Goal: Task Accomplishment & Management: Manage account settings

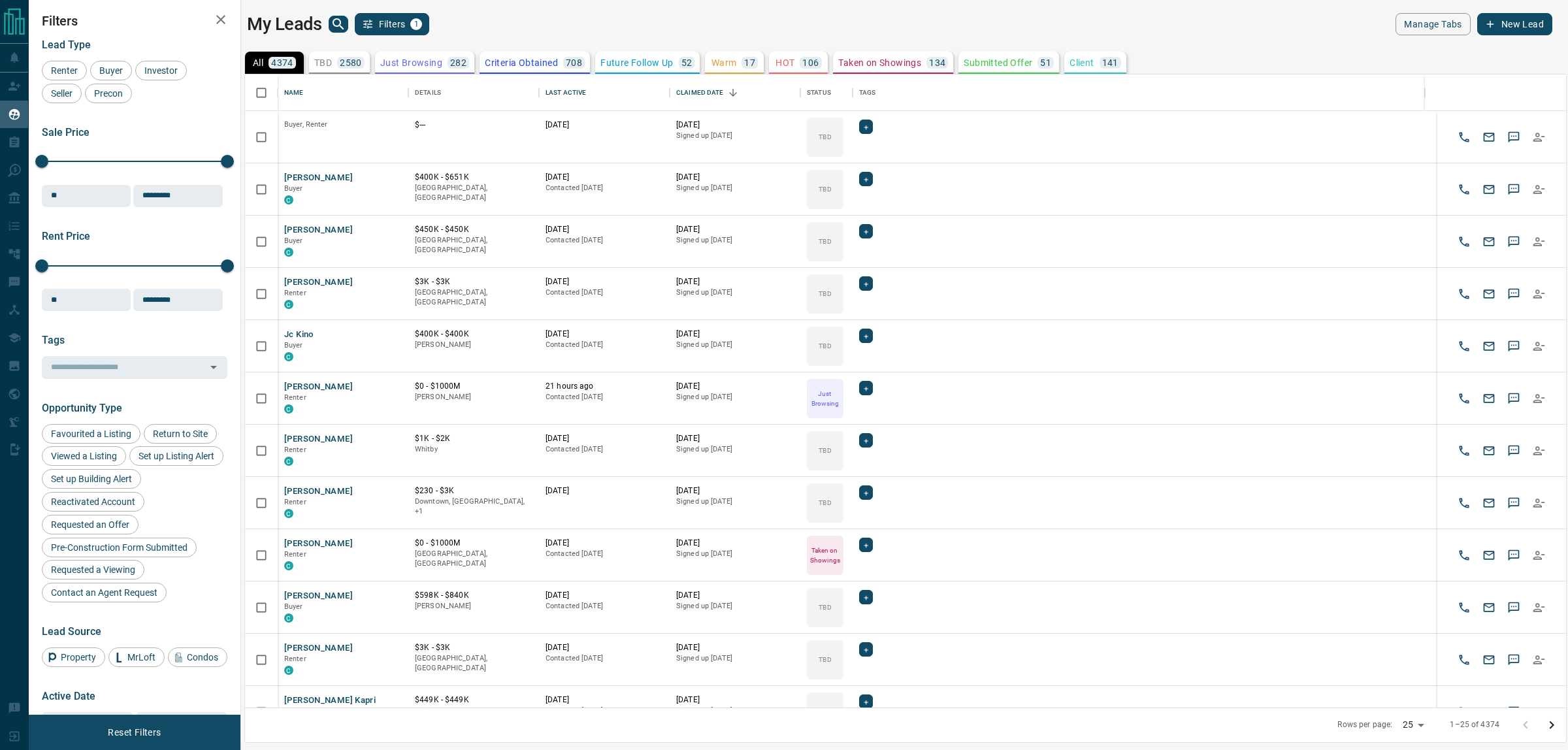
scroll to position [13, 13]
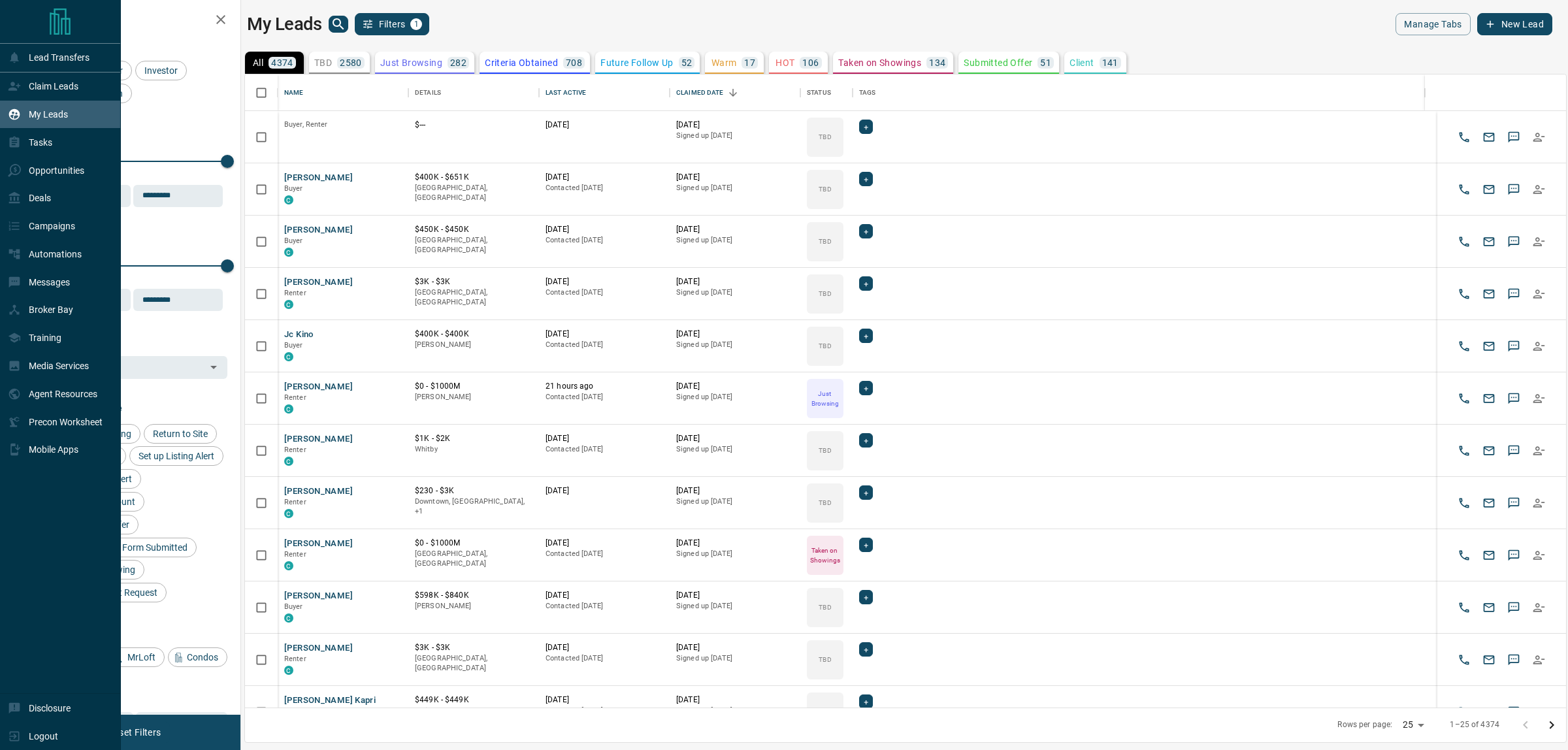
click at [26, 84] on div "Claim Leads" at bounding box center [43, 87] width 71 height 22
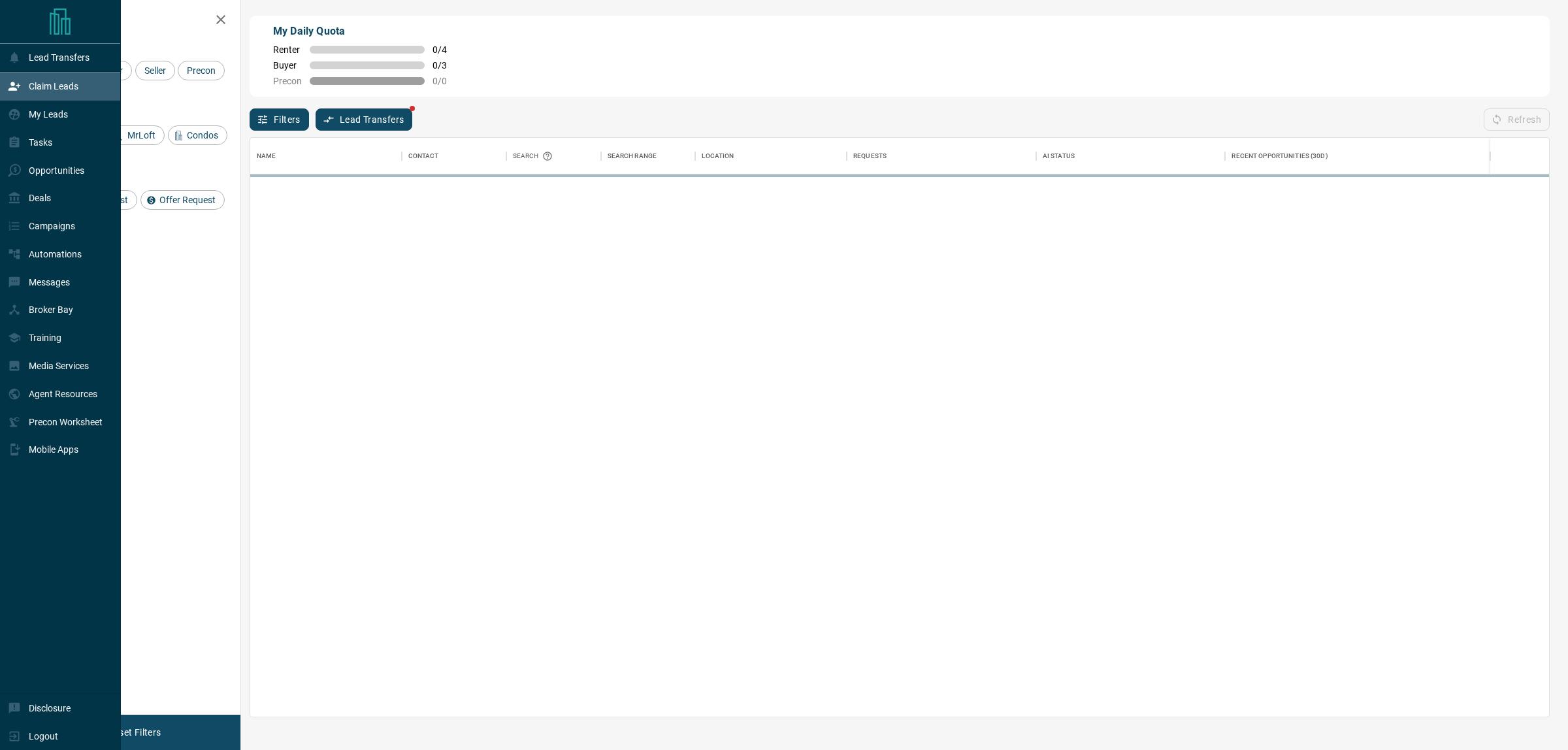
scroll to position [566, 1286]
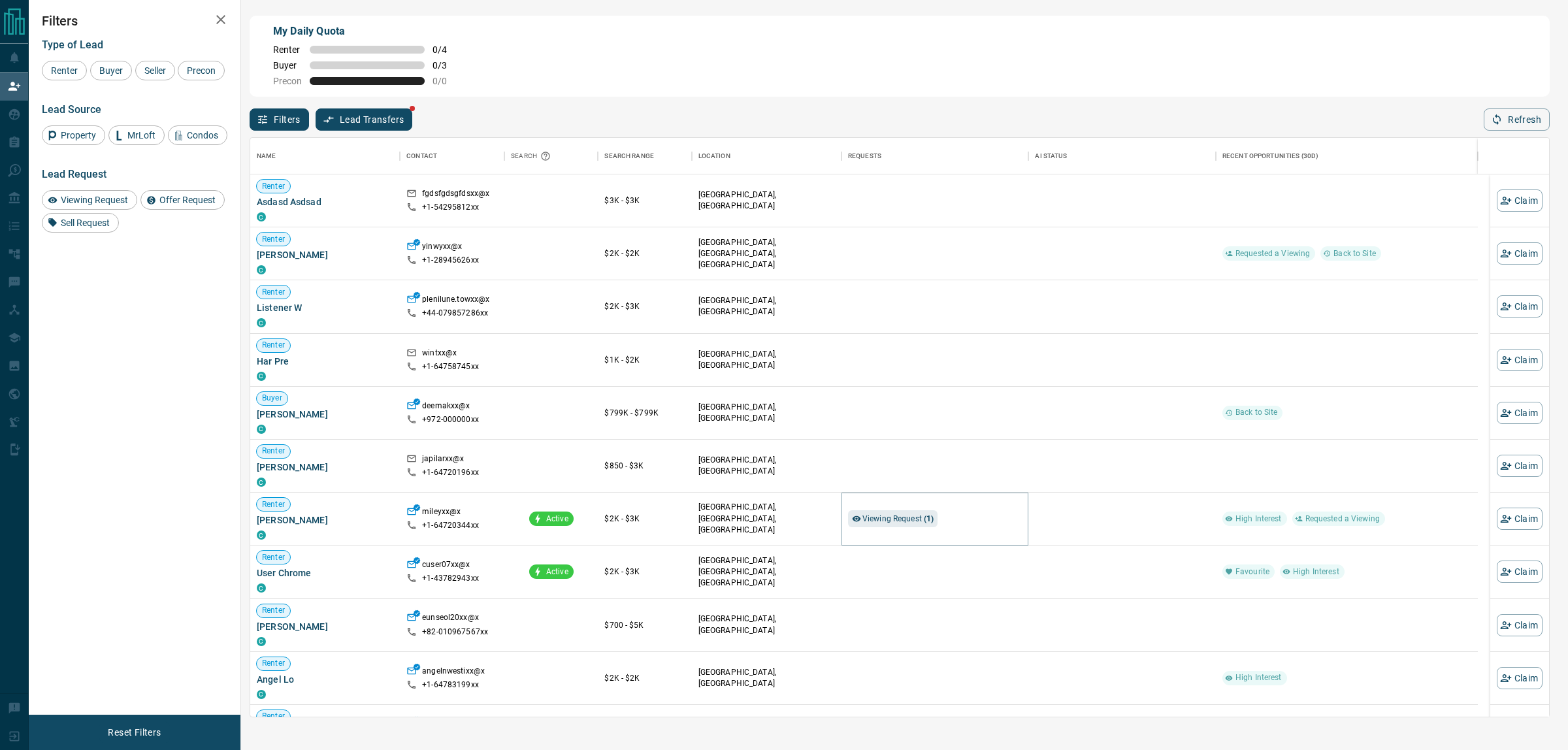
click at [863, 523] on span "Viewing Request ( 1 )" at bounding box center [899, 518] width 72 height 9
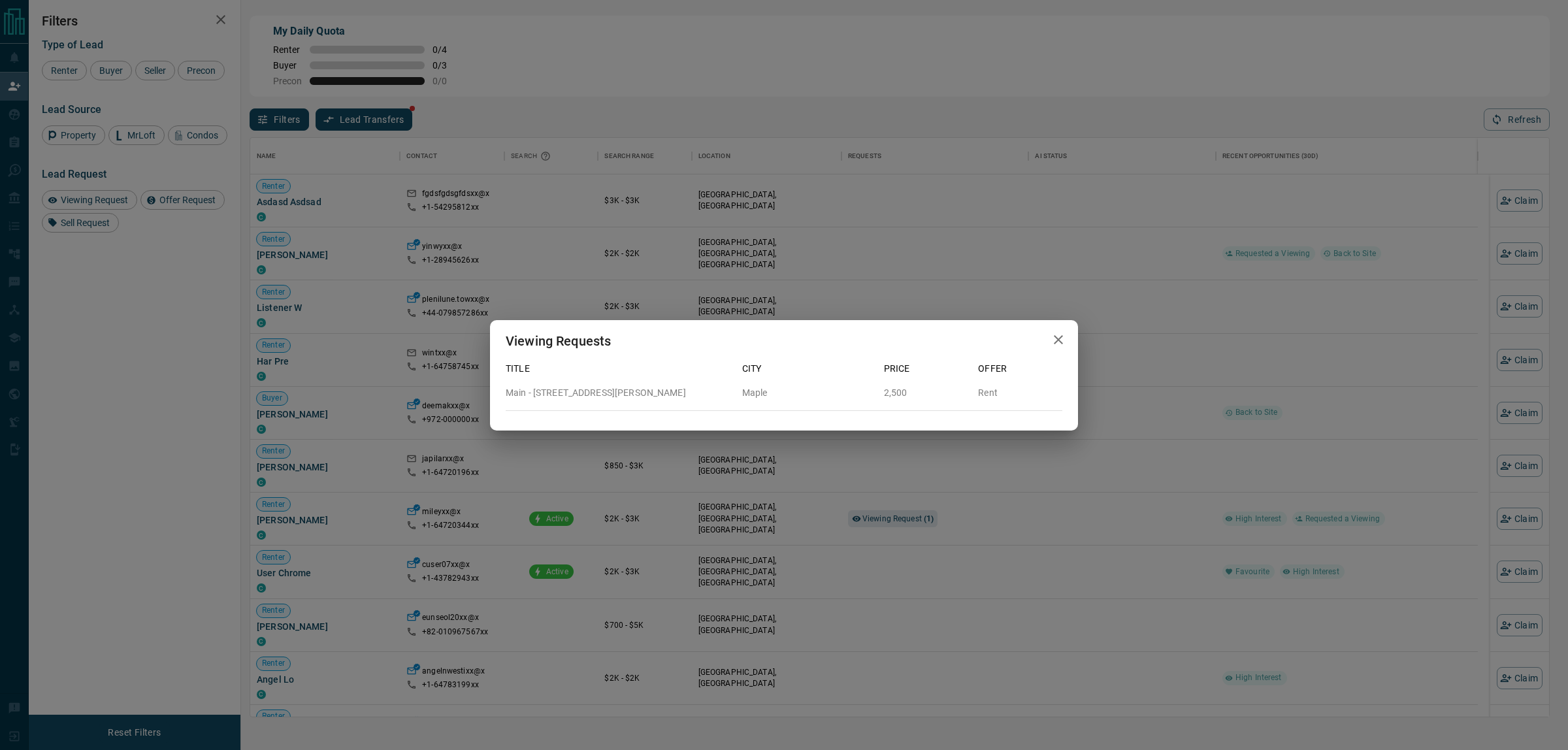
click at [860, 513] on div "Viewing Requests Title City Price Offer Main - [STREET_ADDRESS][PERSON_NAME] 2,…" at bounding box center [784, 375] width 1568 height 750
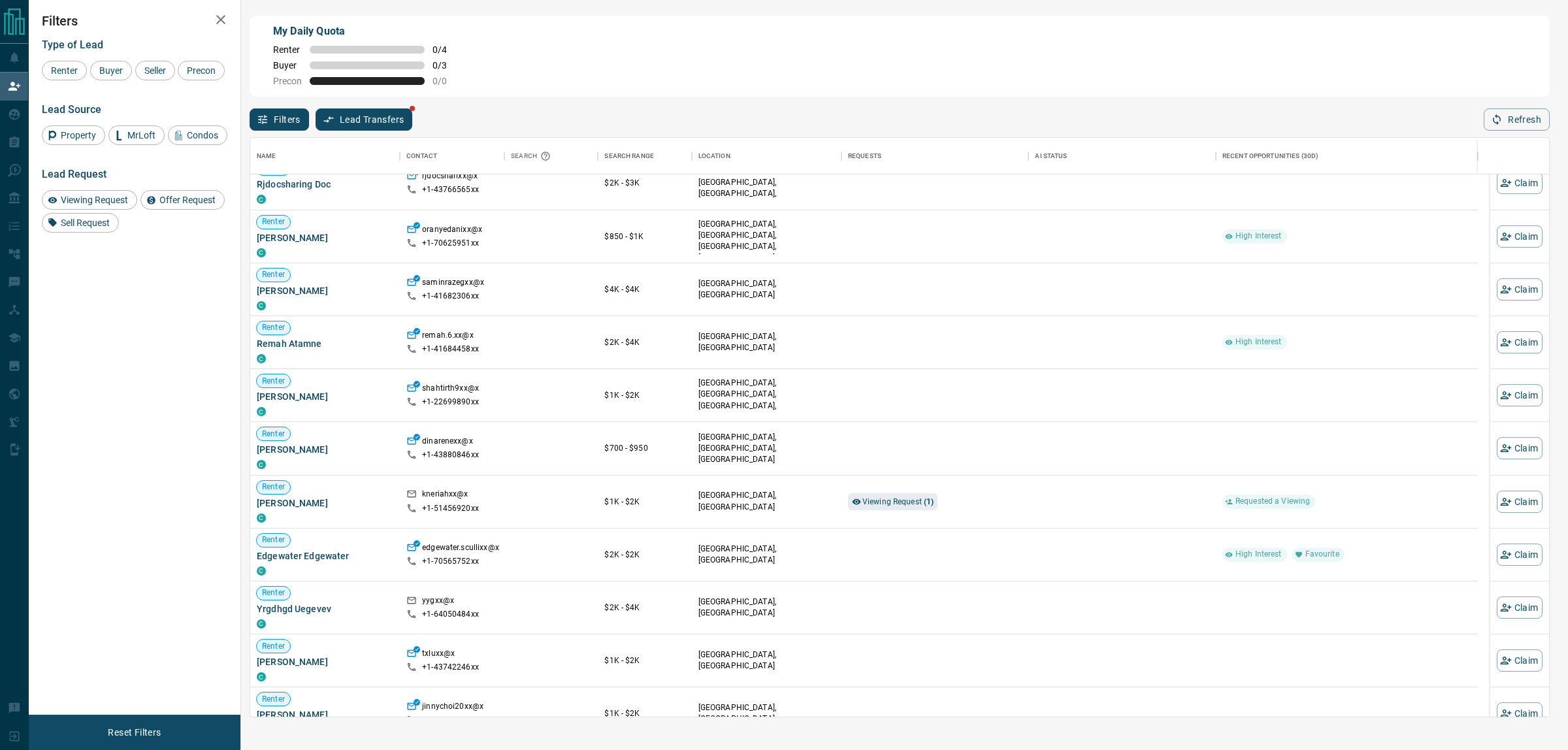
scroll to position [681, 0]
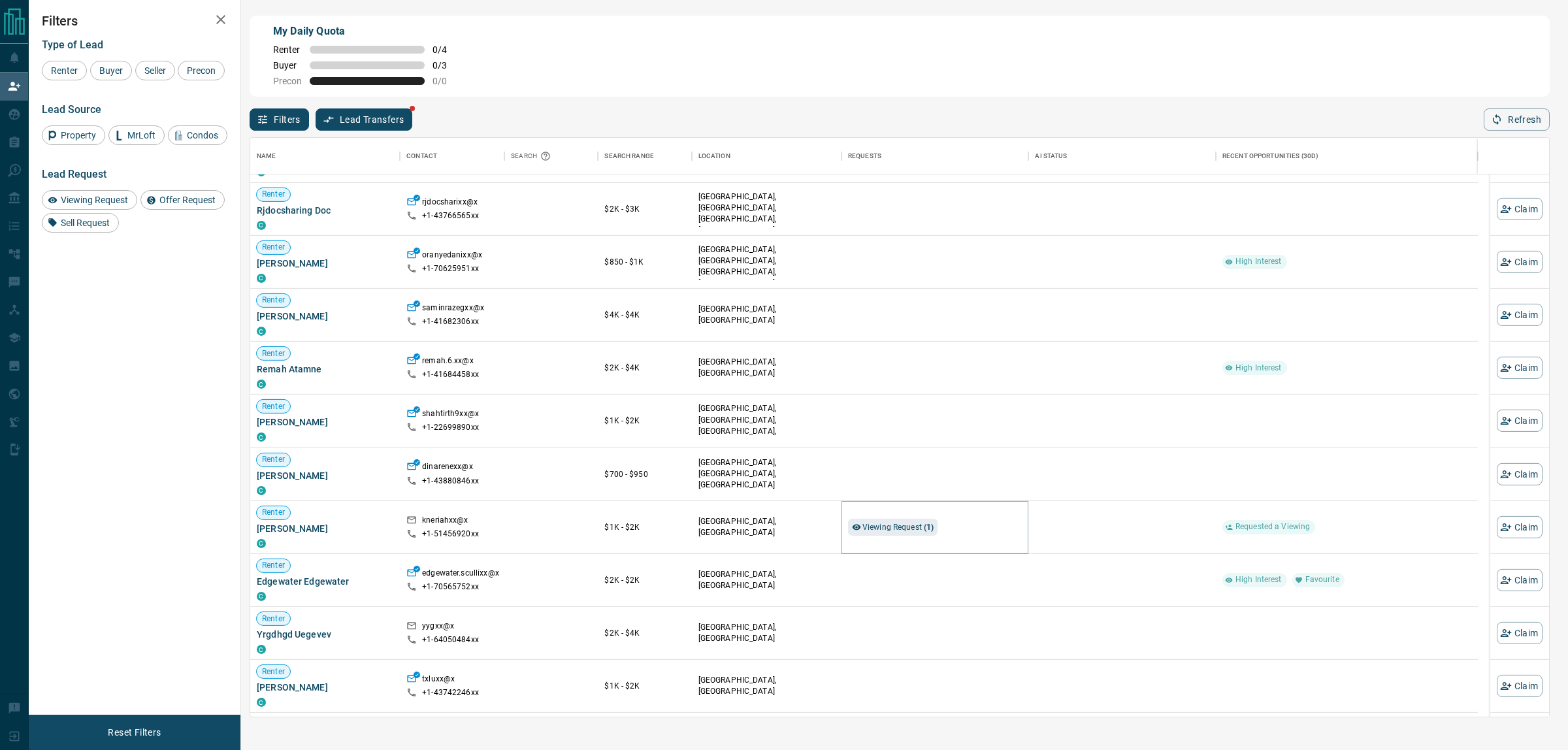
click at [873, 526] on span "Viewing Request ( 1 )" at bounding box center [899, 527] width 72 height 9
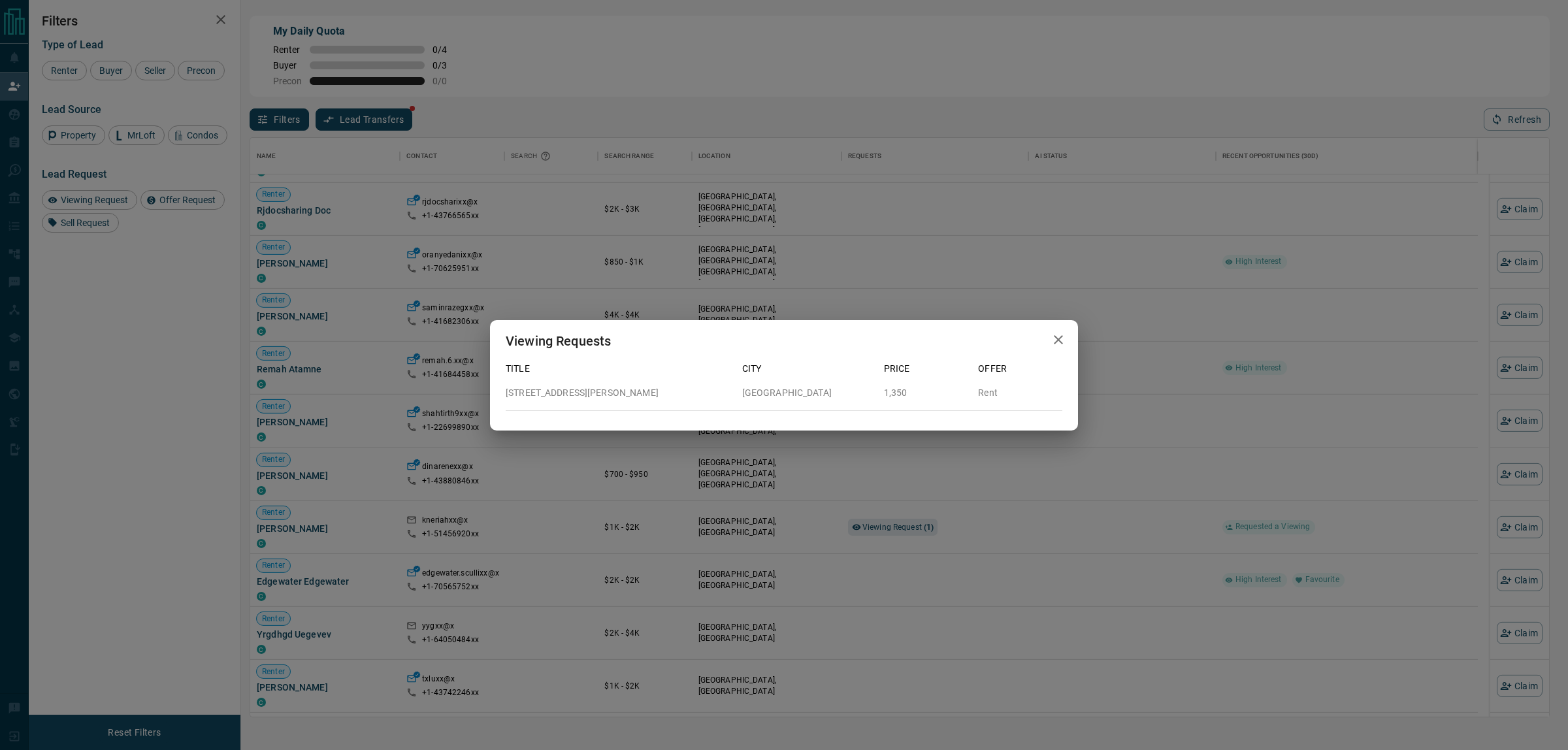
click at [875, 529] on div "Viewing Requests Title City Price Offer [STREET_ADDRESS][PERSON_NAME] 1,350 Rent" at bounding box center [784, 375] width 1568 height 750
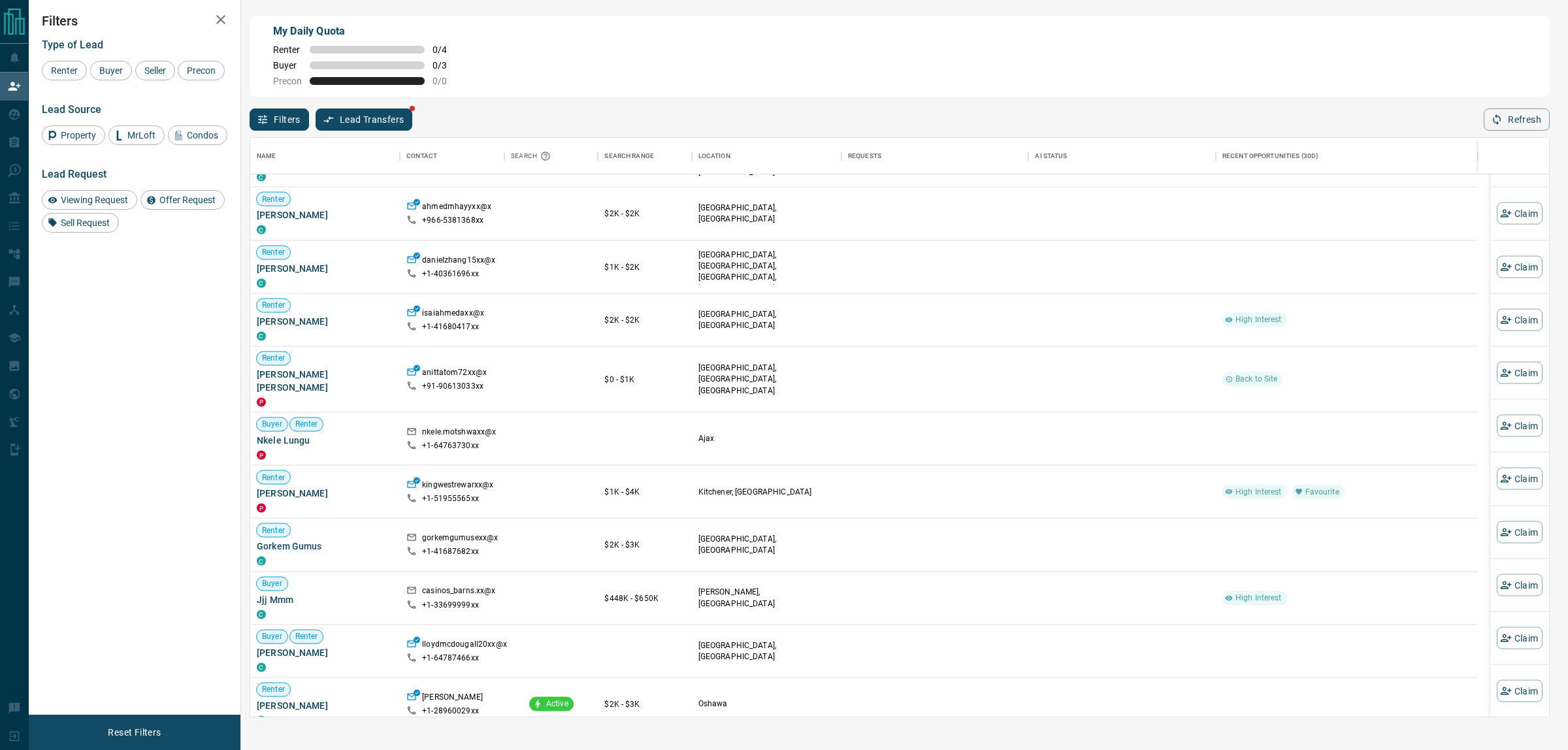
scroll to position [1447, 0]
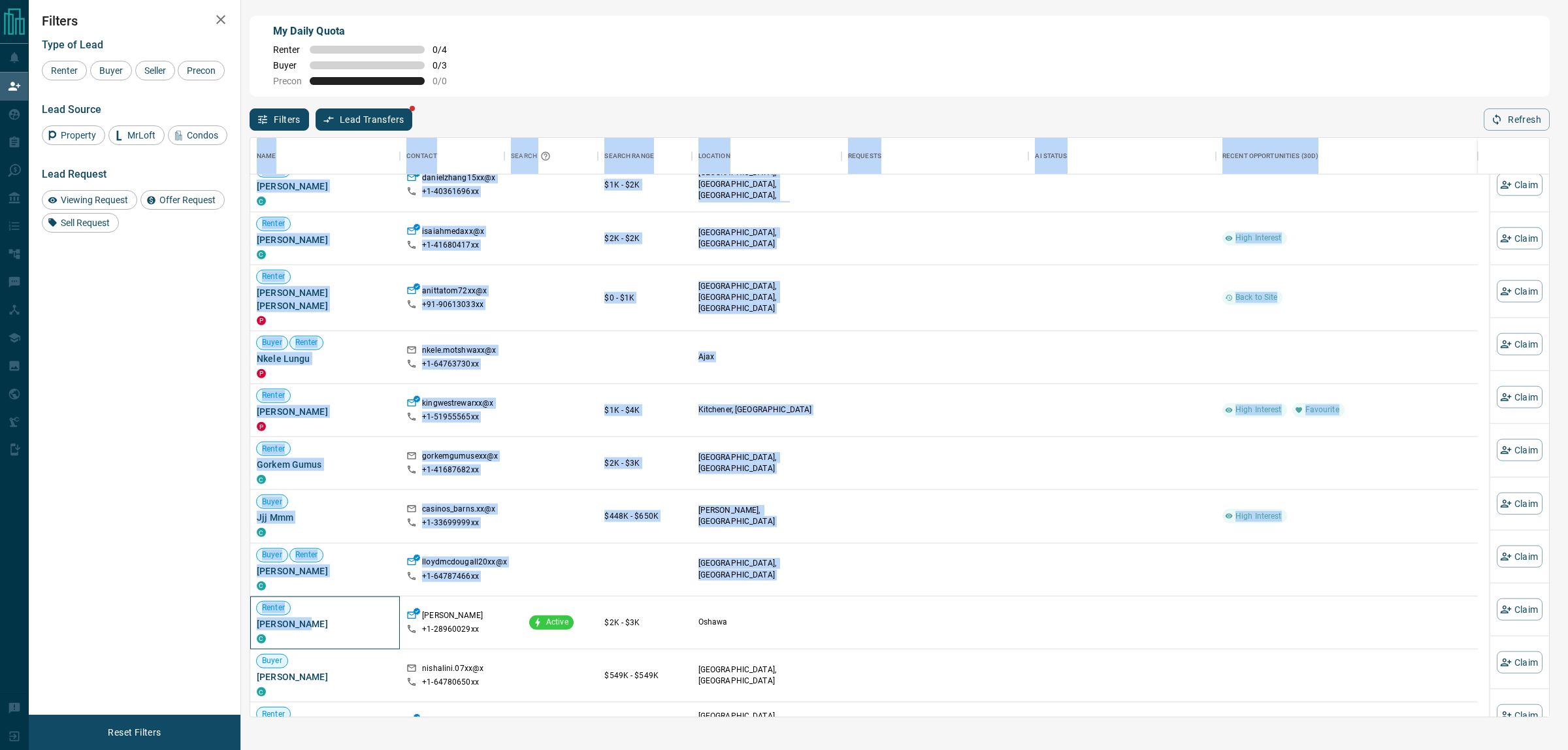
drag, startPoint x: 312, startPoint y: 612, endPoint x: 245, endPoint y: 607, distance: 67.2
click at [245, 607] on div "My Daily Quota Renter 0 / 4 Buyer 0 / 3 Precon 0 / 0 Filters Lead Transfers Ref…" at bounding box center [798, 313] width 1540 height 626
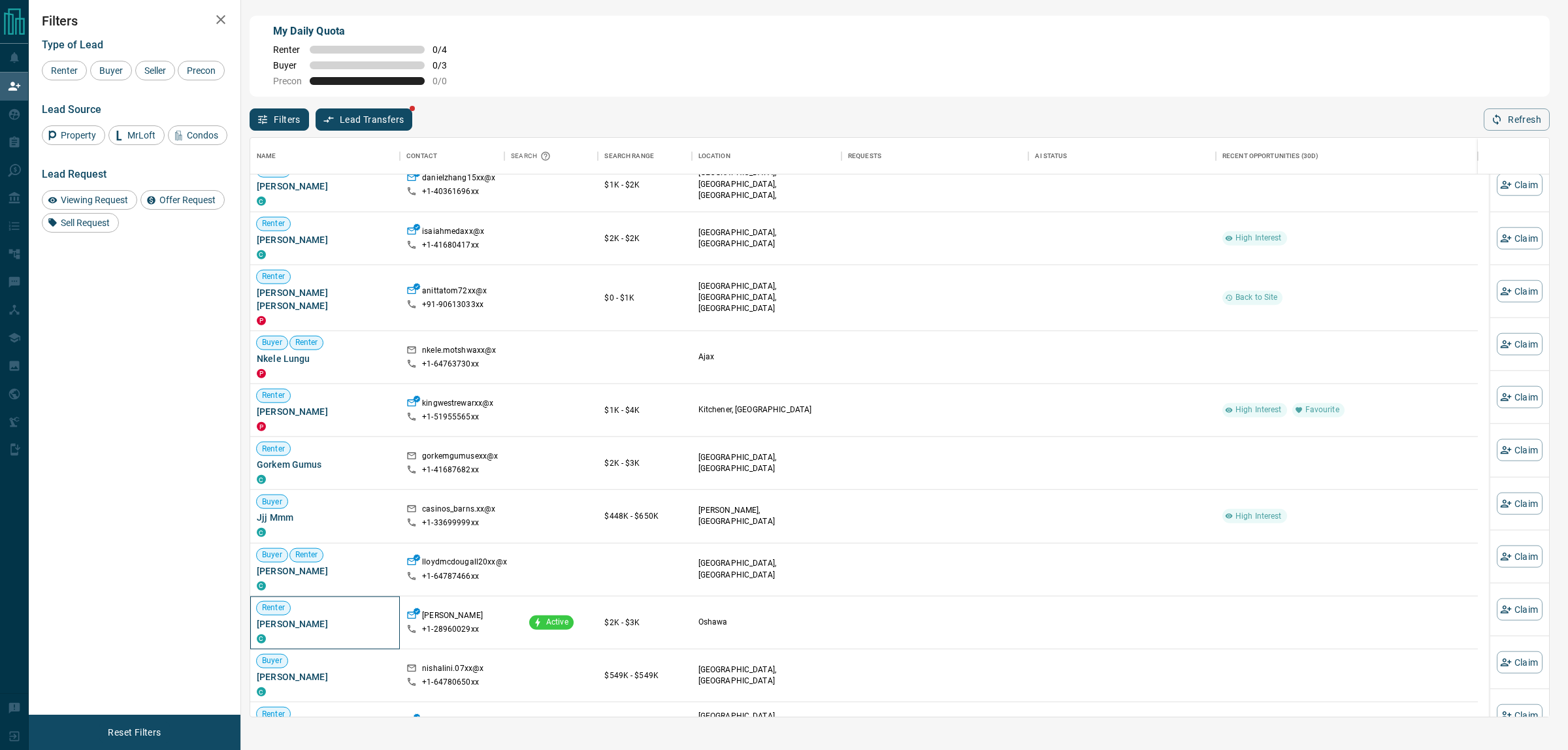
click at [296, 621] on div "Renter [PERSON_NAME]" at bounding box center [325, 622] width 137 height 42
drag, startPoint x: 301, startPoint y: 617, endPoint x: 258, endPoint y: 615, distance: 43.0
click at [255, 615] on div "Renter [PERSON_NAME]" at bounding box center [325, 622] width 150 height 53
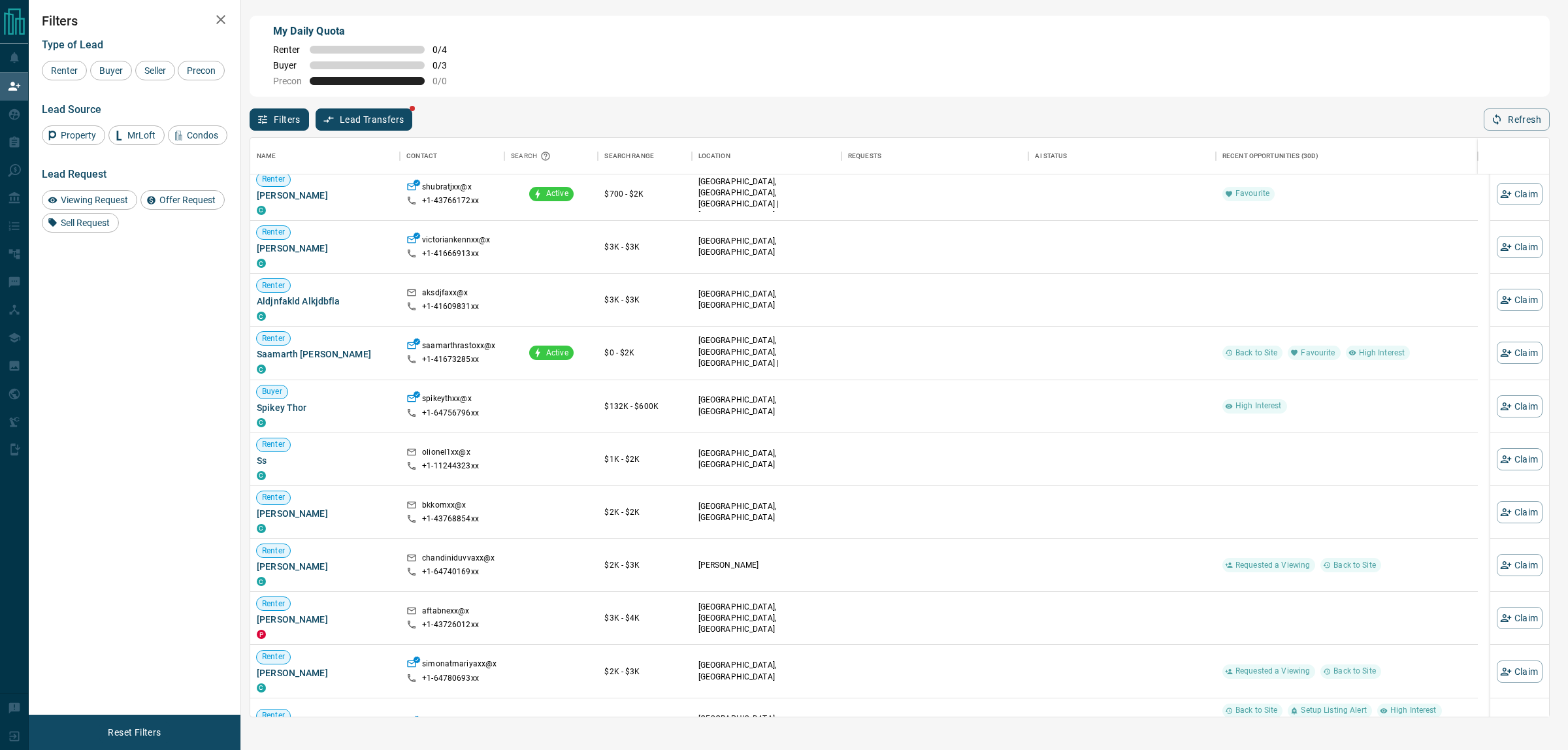
scroll to position [2773, 0]
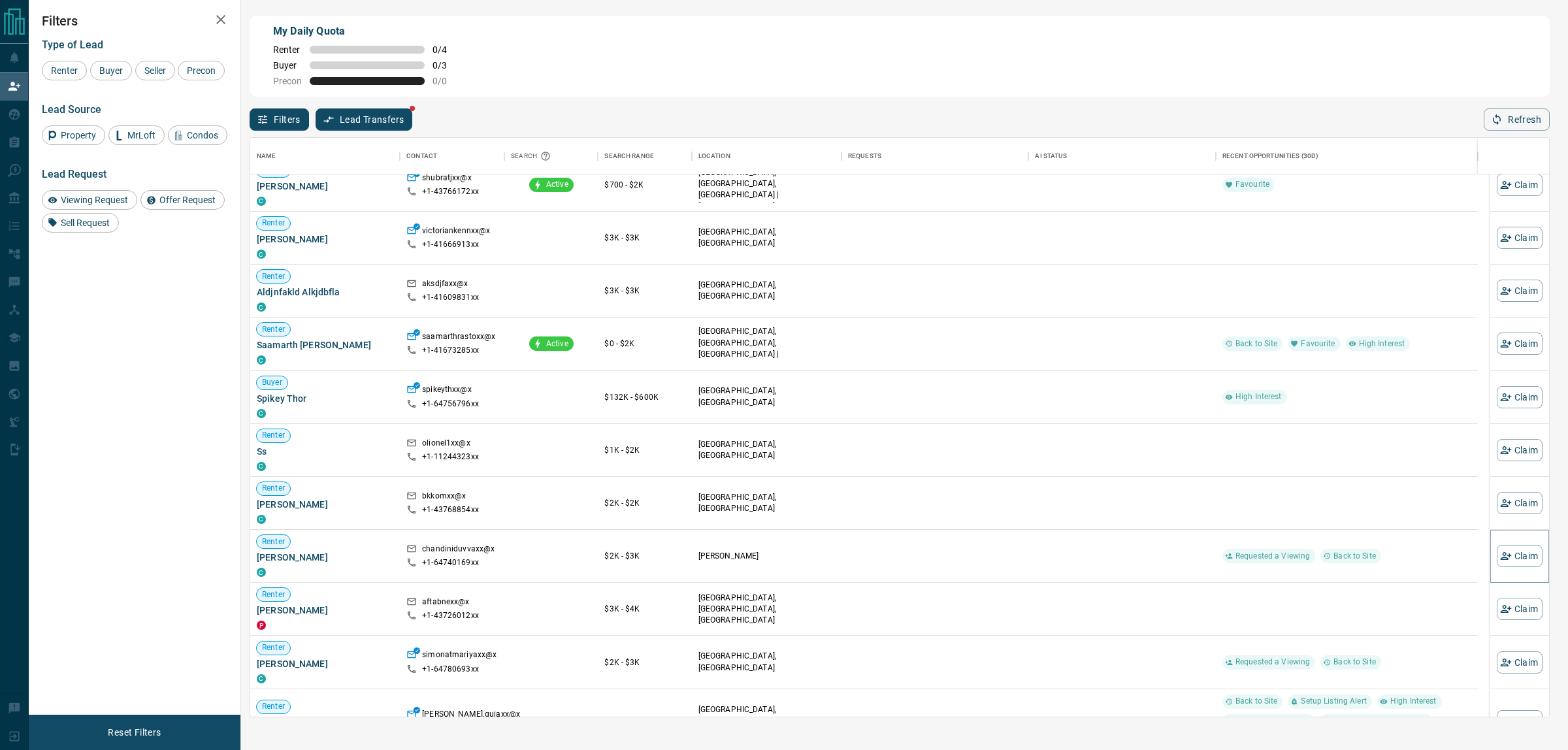
click at [1502, 555] on button "Claim" at bounding box center [1520, 556] width 46 height 22
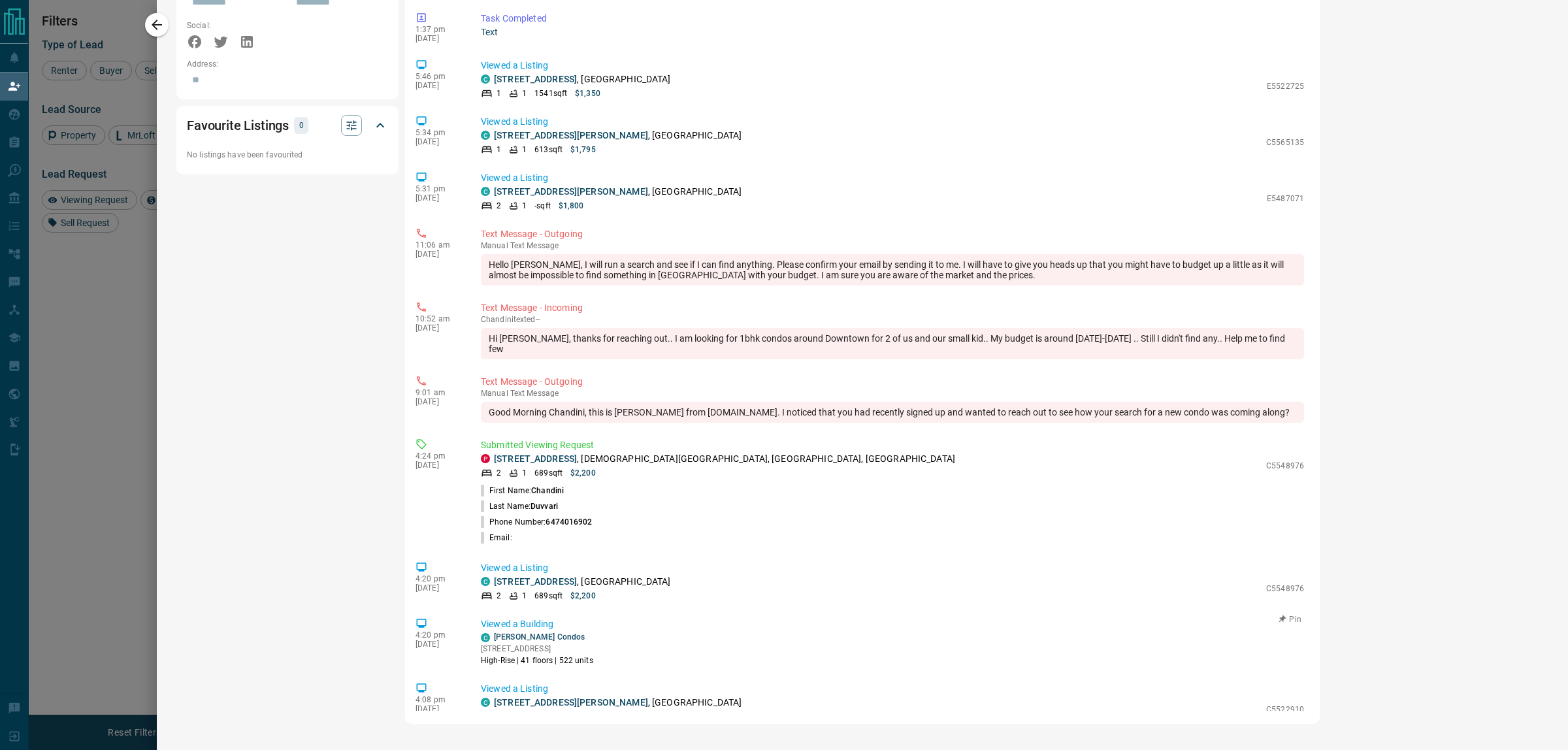
scroll to position [364, 0]
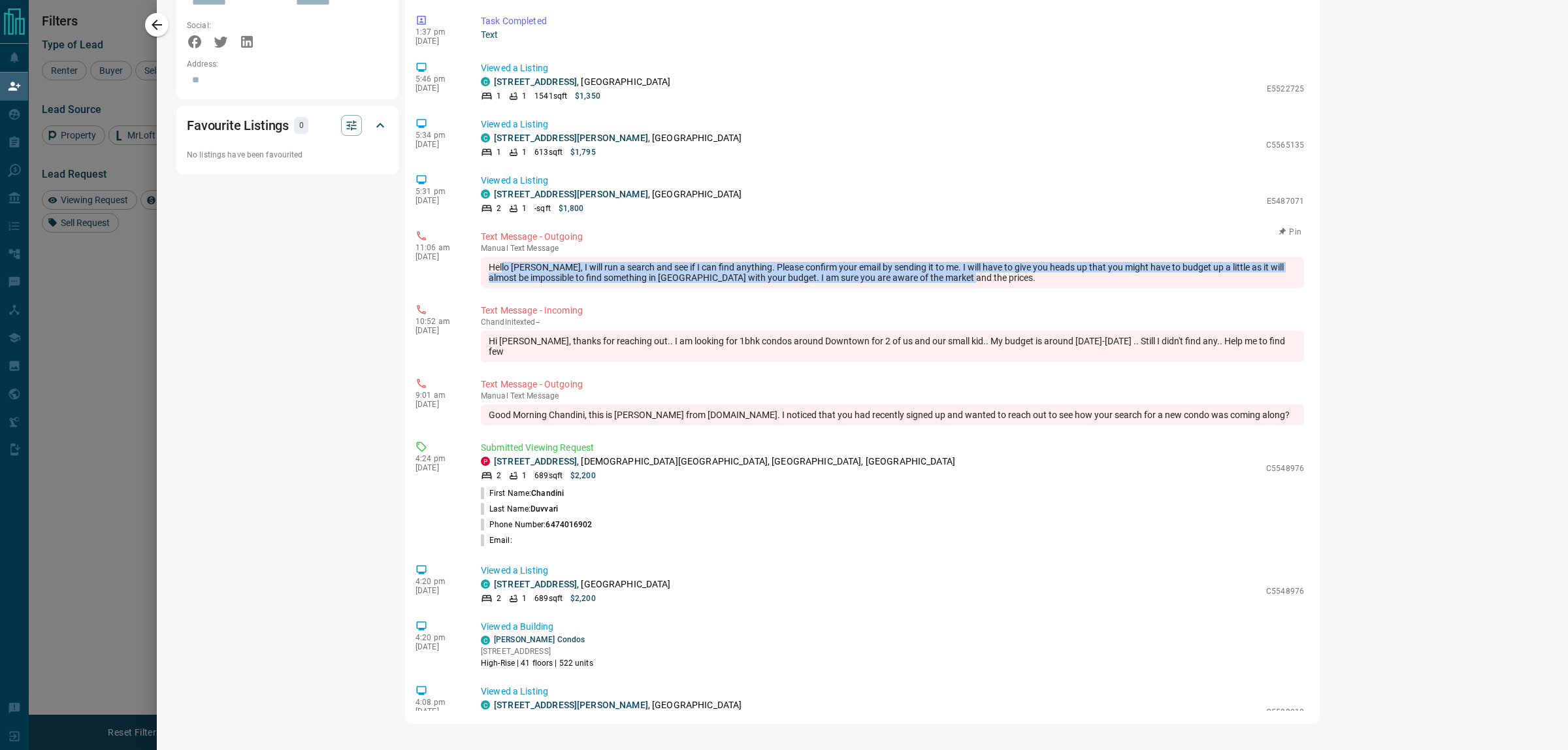
drag, startPoint x: 503, startPoint y: 271, endPoint x: 1040, endPoint y: 281, distance: 537.1
click at [1040, 279] on div "Hello [PERSON_NAME], I will run a search and see if I can find anything. Please…" at bounding box center [893, 272] width 823 height 31
click at [1039, 282] on div "Hello [PERSON_NAME], I will run a search and see if I can find anything. Please…" at bounding box center [893, 272] width 823 height 31
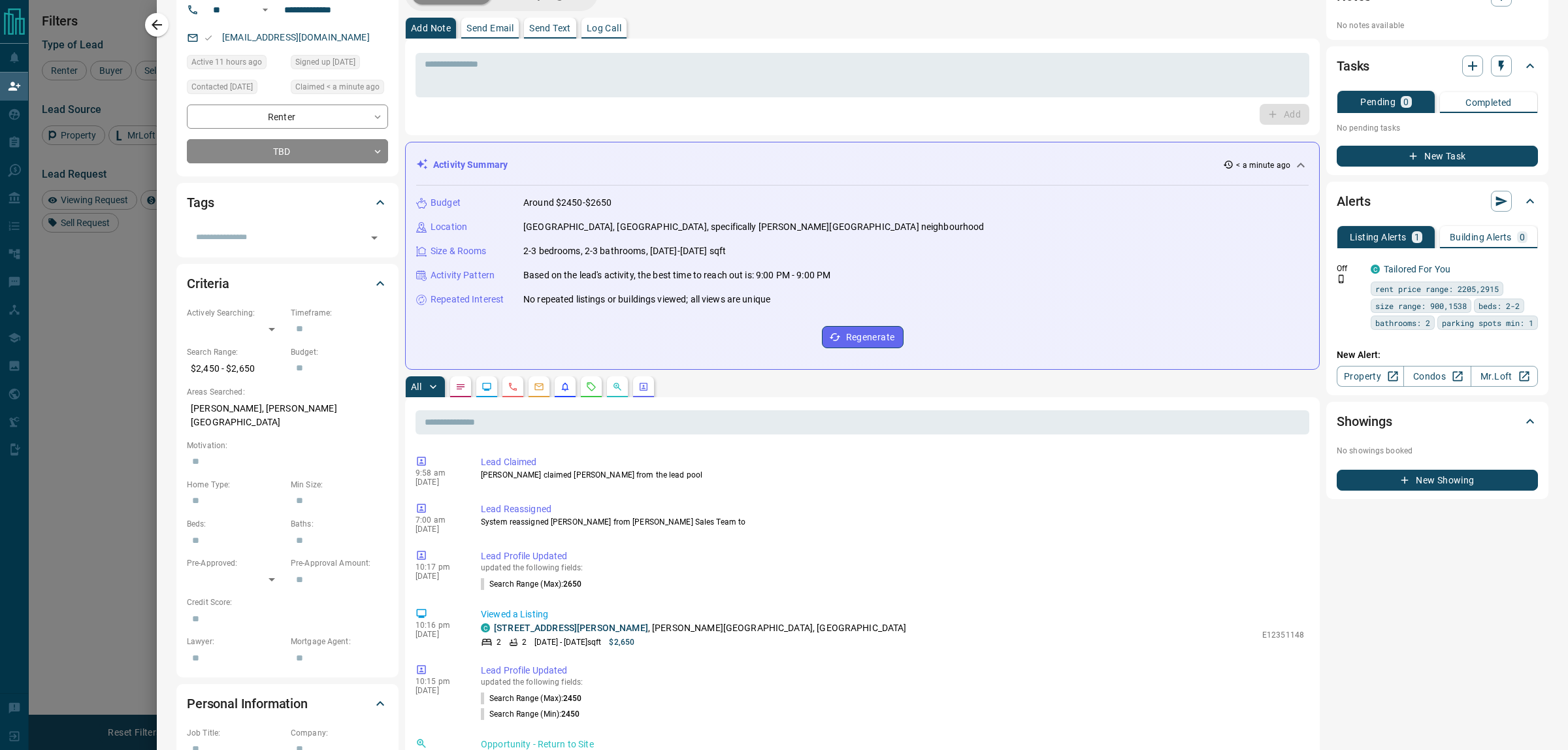
scroll to position [0, 0]
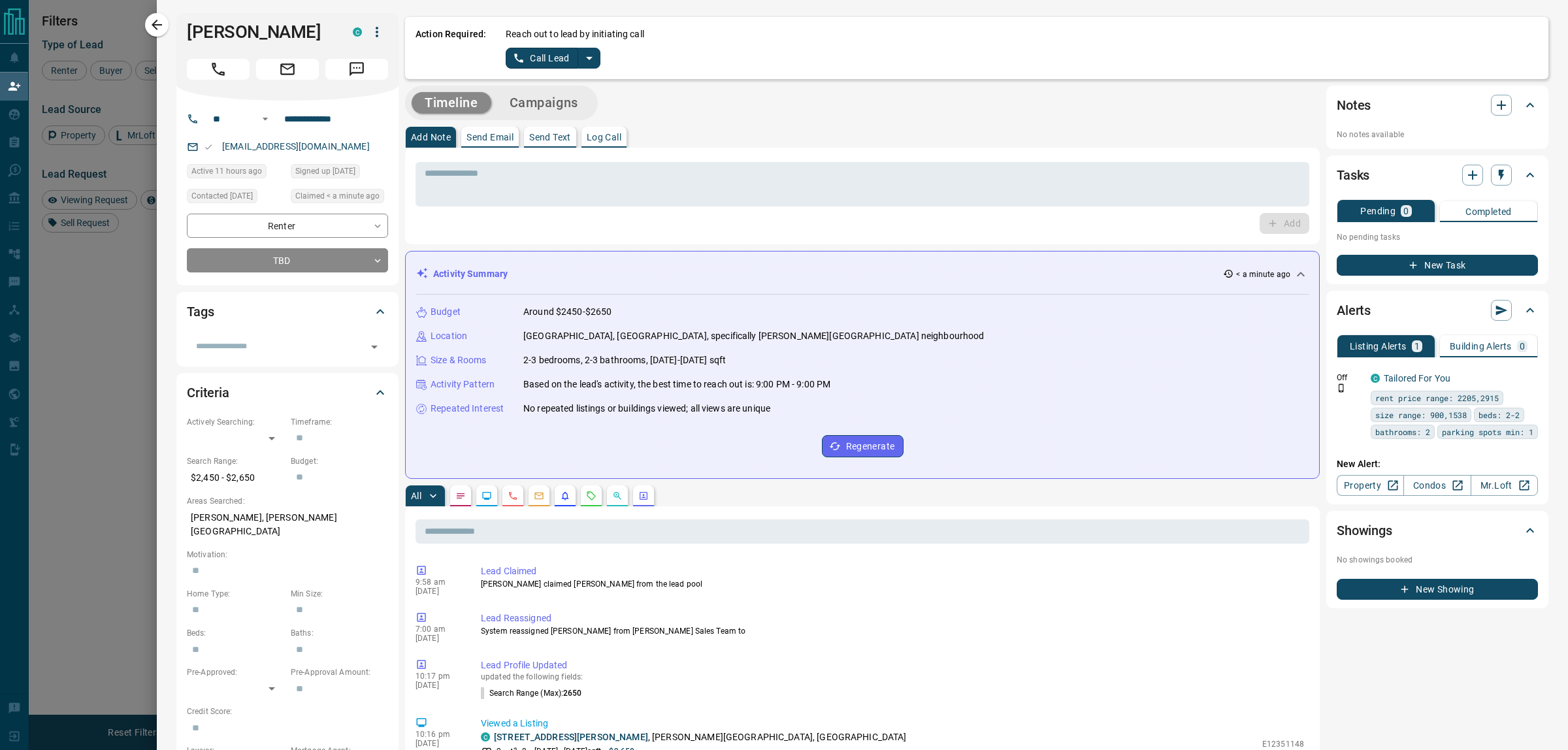
click at [586, 55] on icon "split button" at bounding box center [589, 58] width 15 height 15
click at [564, 105] on li "Log Manual Call" at bounding box center [553, 103] width 80 height 20
click at [549, 63] on button "Log Manual Call" at bounding box center [549, 58] width 86 height 21
click at [551, 62] on div "Did you connect with the lead? Yes No" at bounding box center [1022, 47] width 1032 height 40
click at [542, 61] on button "No" at bounding box center [542, 58] width 23 height 20
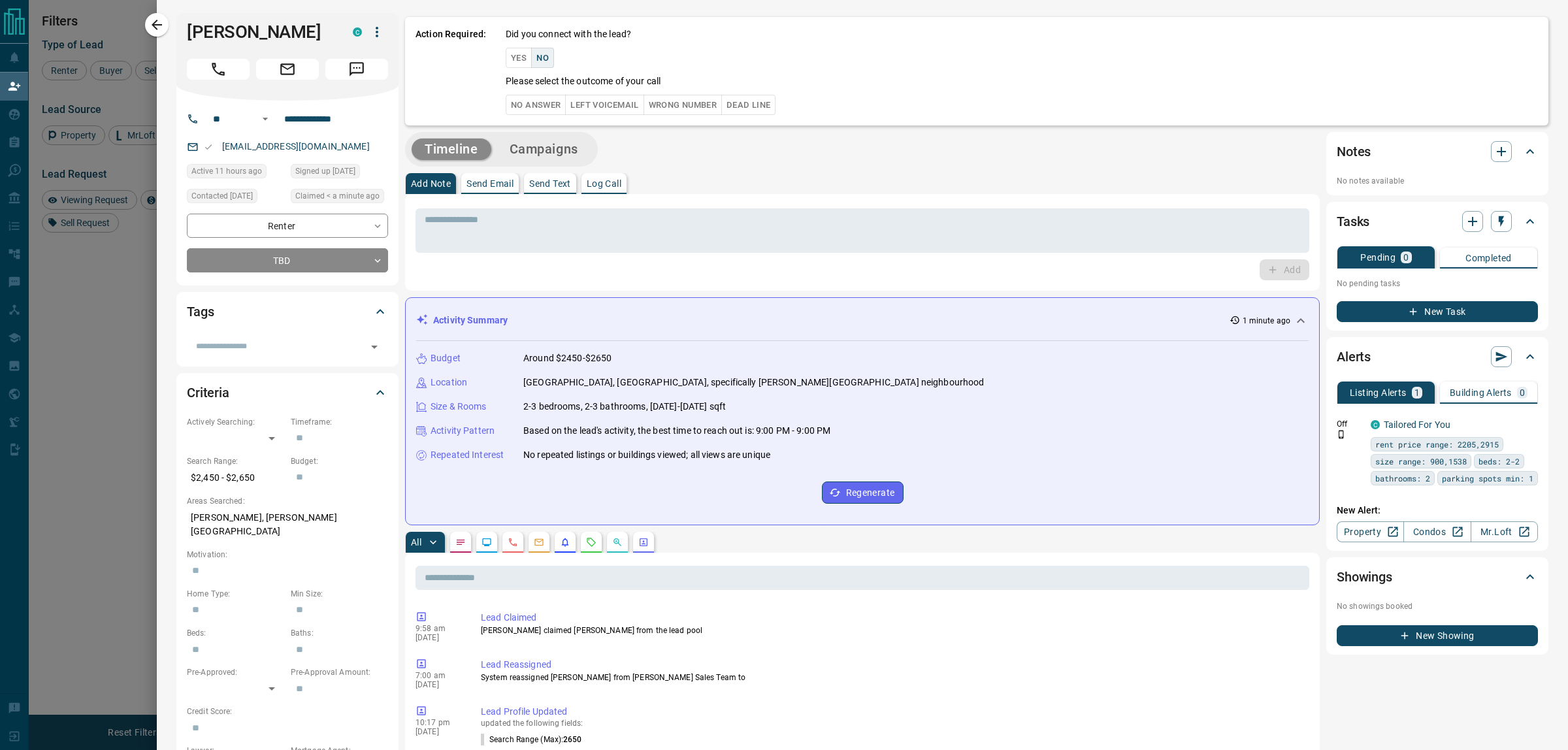
click at [514, 103] on button "No Answer" at bounding box center [536, 105] width 60 height 20
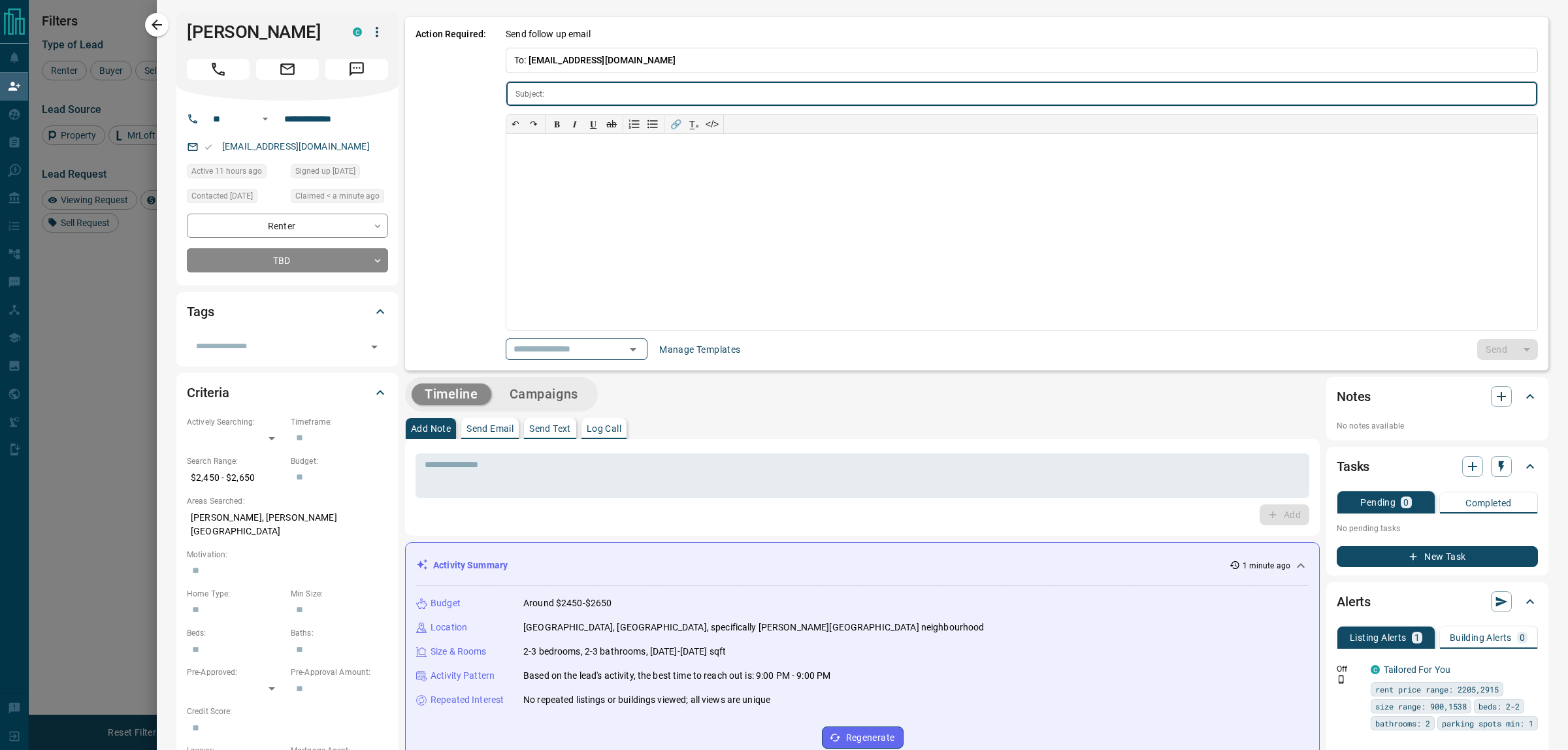
type input "**********"
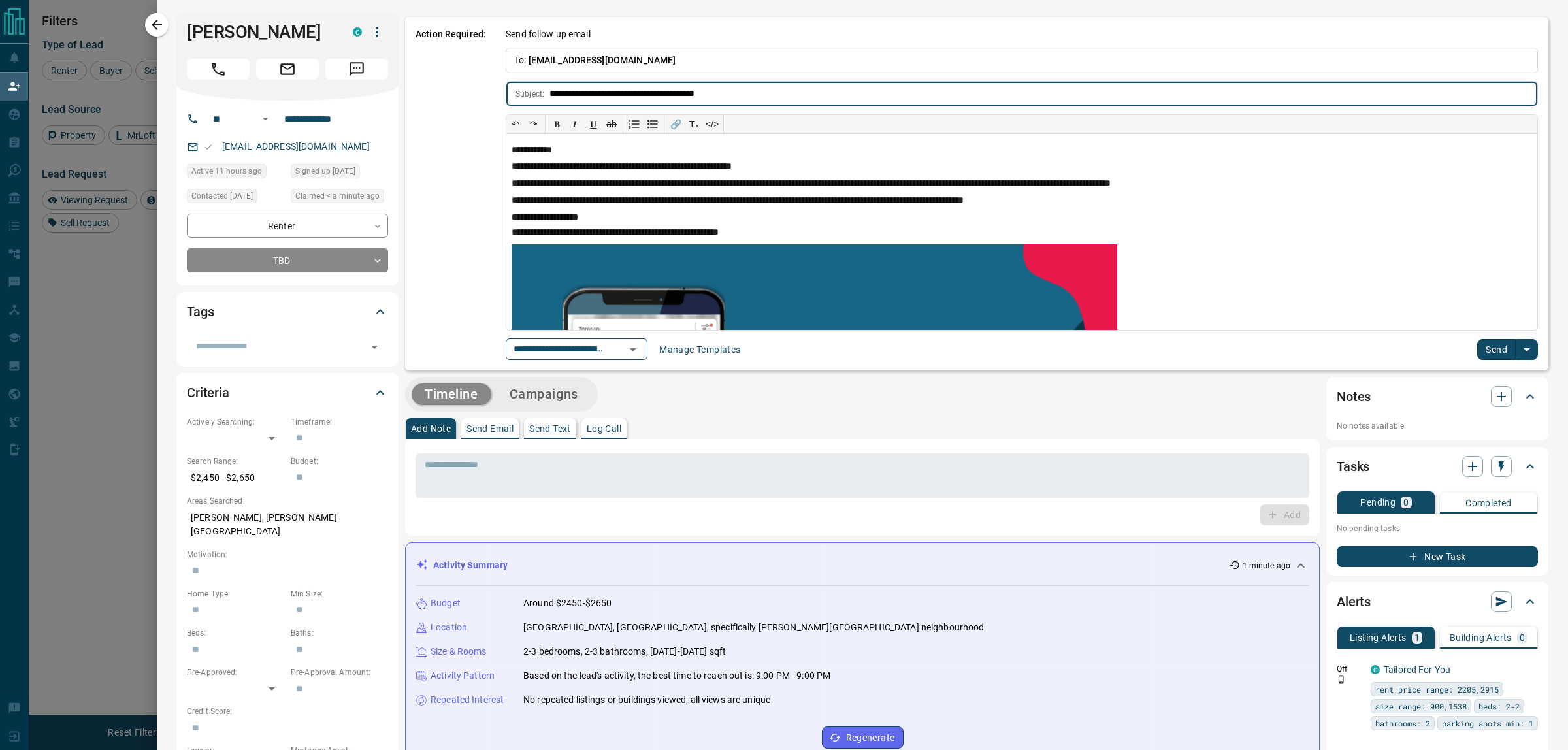
click at [637, 349] on icon "Open" at bounding box center [633, 349] width 7 height 3
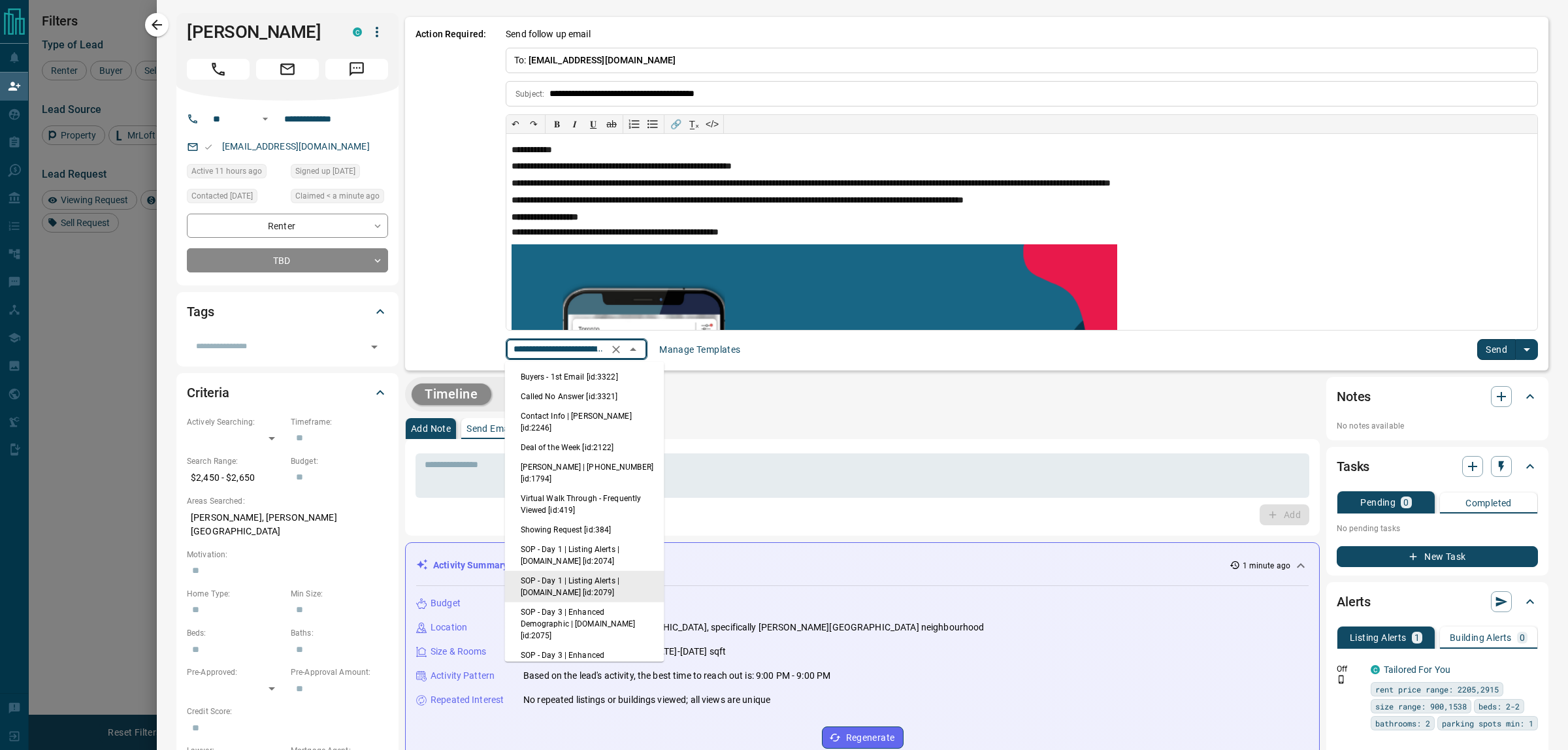
scroll to position [0, 92]
click at [556, 393] on li "Called No Answer [id:3321]" at bounding box center [585, 396] width 159 height 20
type input "**********"
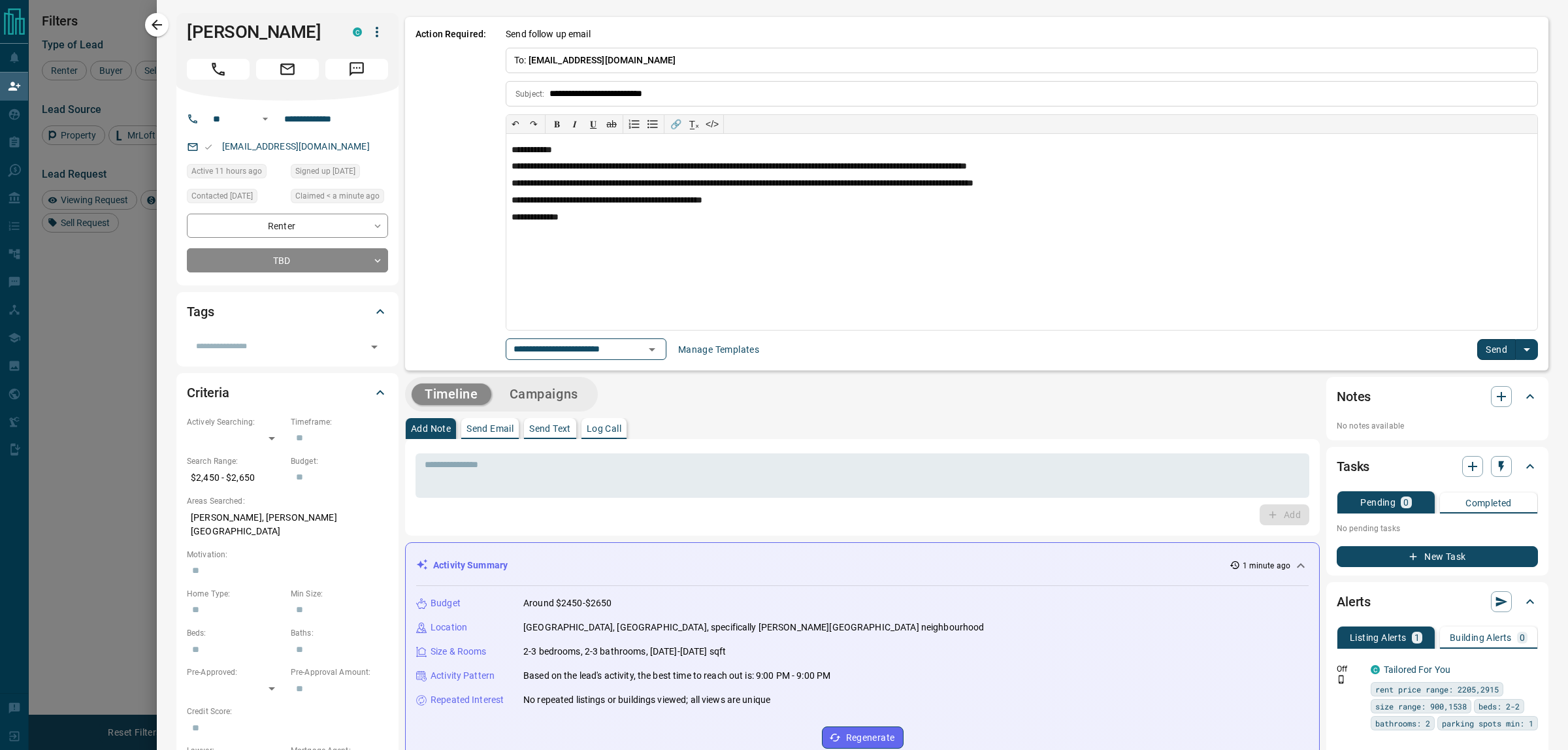
scroll to position [0, 0]
drag, startPoint x: 684, startPoint y: 166, endPoint x: 507, endPoint y: 166, distance: 177.0
click at [507, 166] on div "**********" at bounding box center [1016, 232] width 1020 height 196
click at [661, 165] on p "**********" at bounding box center [1016, 167] width 1010 height 12
click at [661, 165] on p "**********" at bounding box center [1016, 167] width 1010 height 12
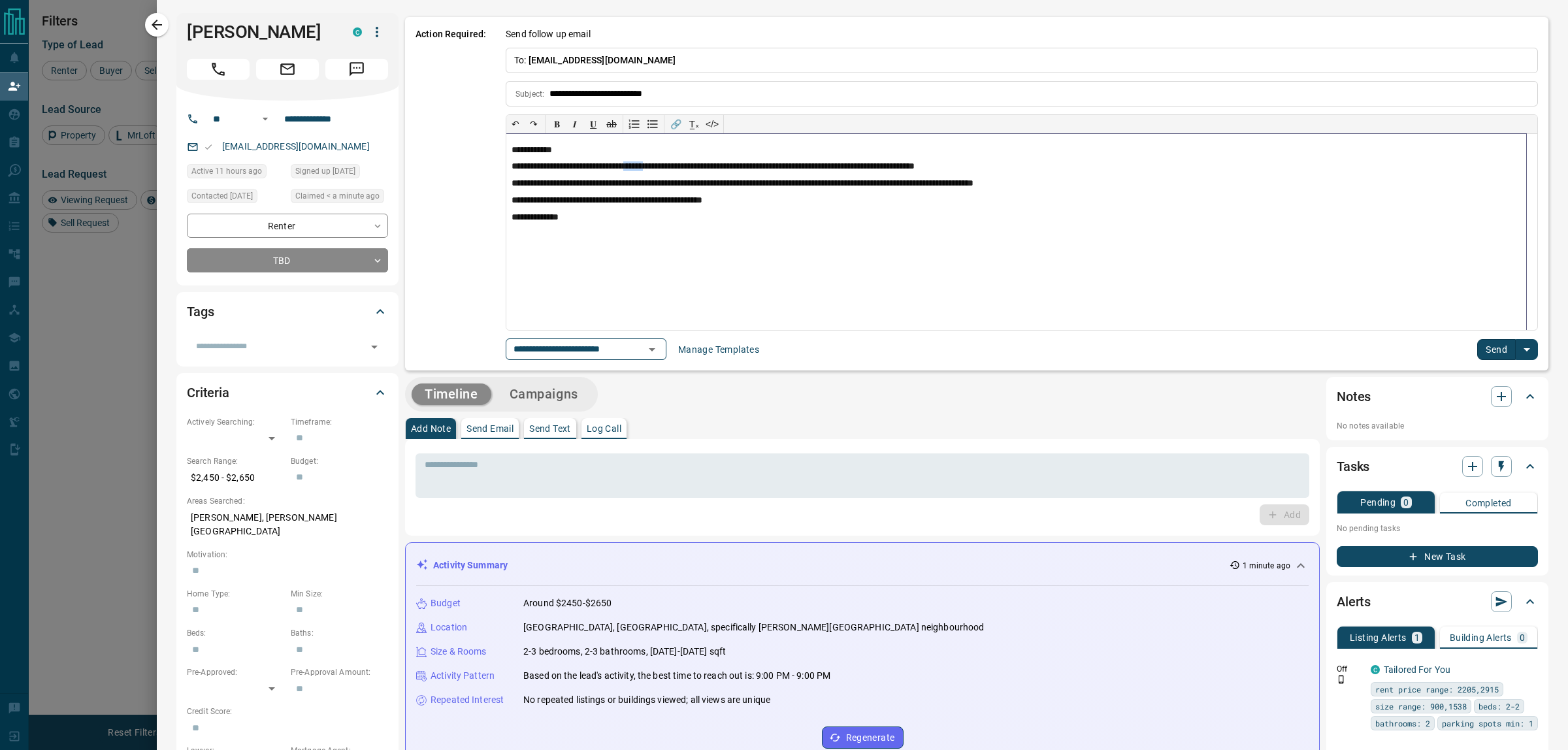
click at [807, 165] on p "**********" at bounding box center [1016, 167] width 1010 height 12
click at [1477, 351] on button "Send" at bounding box center [1496, 349] width 39 height 21
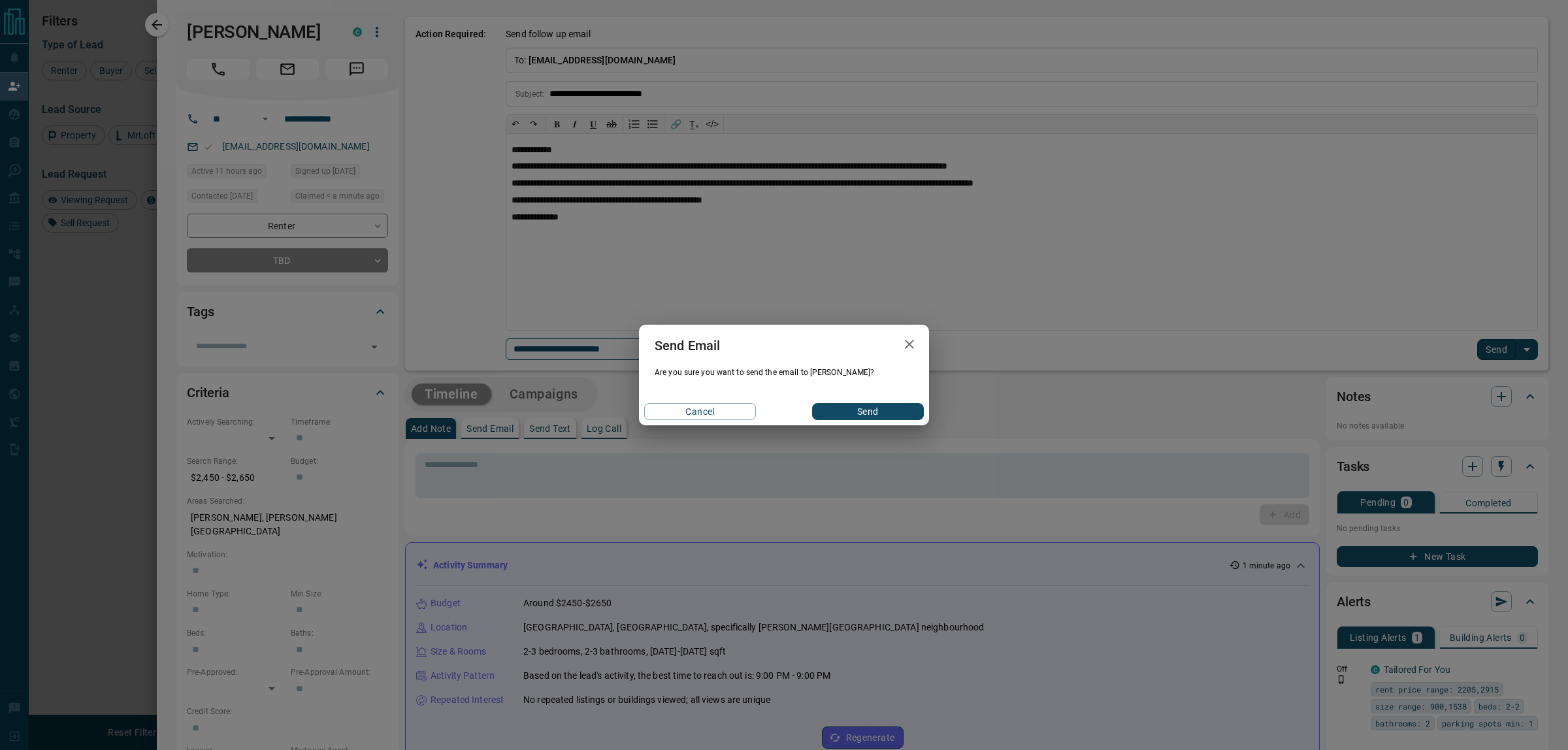
click at [881, 402] on div "Cancel Send" at bounding box center [783, 411] width 290 height 28
click at [880, 406] on button "Send" at bounding box center [868, 411] width 112 height 17
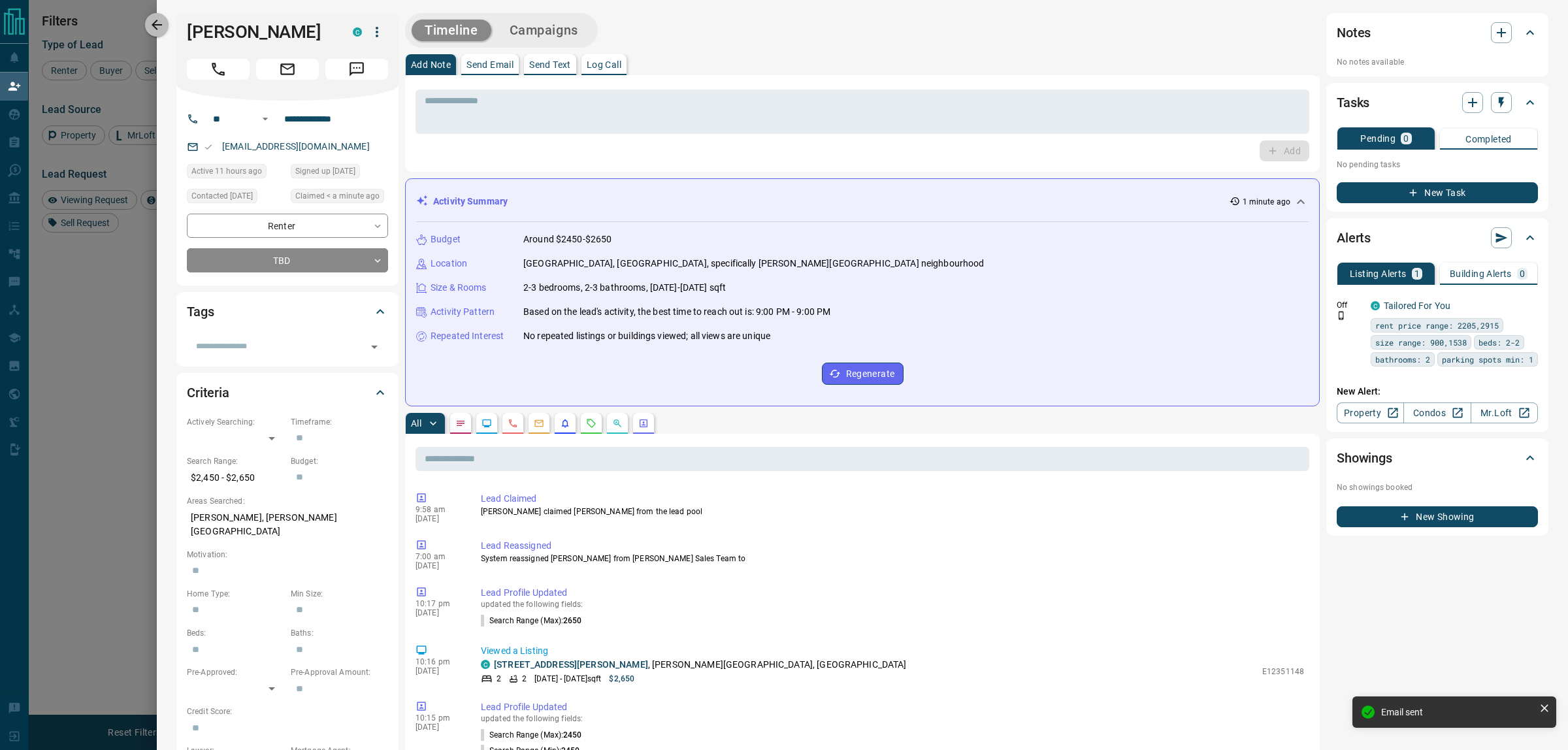
drag, startPoint x: 165, startPoint y: 25, endPoint x: 202, endPoint y: 273, distance: 250.7
click at [164, 25] on button "button" at bounding box center [157, 25] width 23 height 23
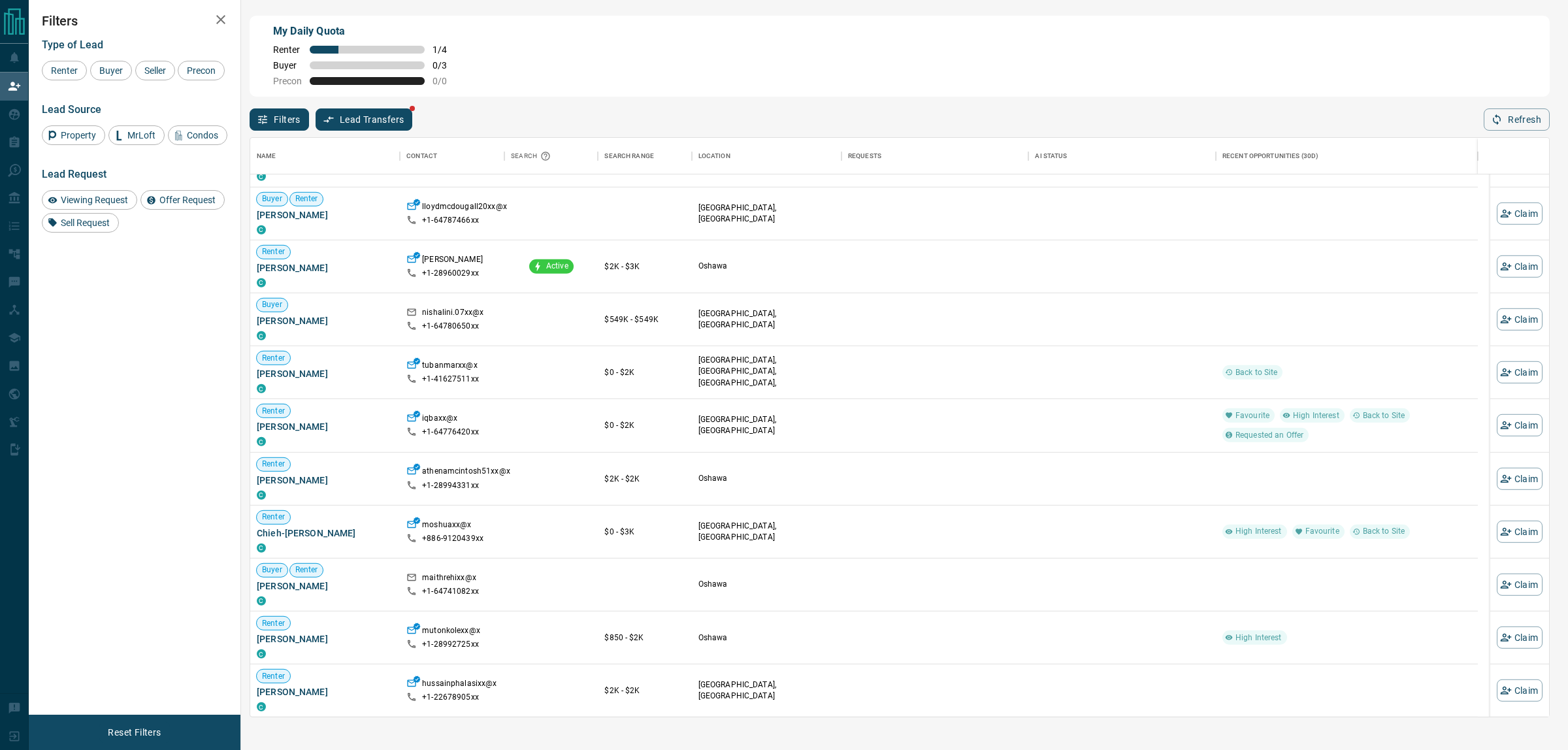
scroll to position [1948, 0]
